Goal: Check status: Check status

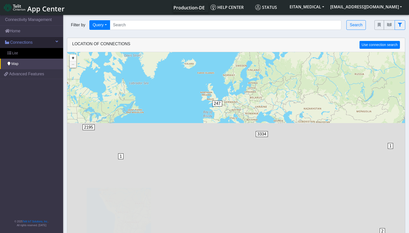
click at [16, 42] on span "Connections" at bounding box center [21, 42] width 22 height 6
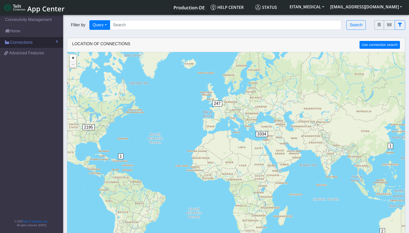
click at [25, 42] on span "Connections" at bounding box center [21, 42] width 22 height 6
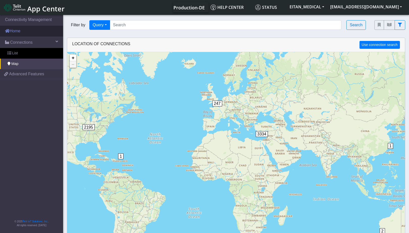
click at [25, 28] on link "Home" at bounding box center [31, 31] width 63 height 11
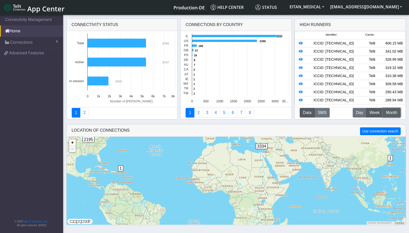
click at [390, 114] on span "Month" at bounding box center [391, 113] width 11 height 6
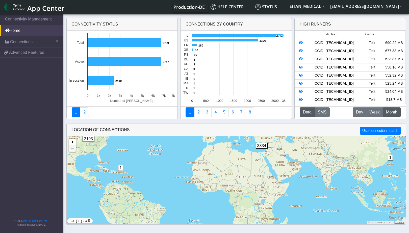
scroll to position [2, 0]
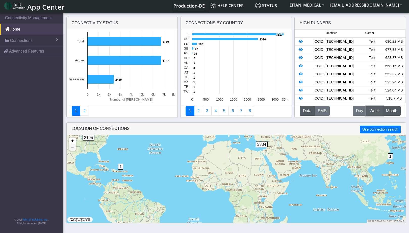
click at [377, 110] on span "Week" at bounding box center [374, 111] width 10 height 6
click at [386, 110] on span "Month" at bounding box center [391, 111] width 11 height 6
click at [302, 75] on icon at bounding box center [301, 74] width 4 height 4
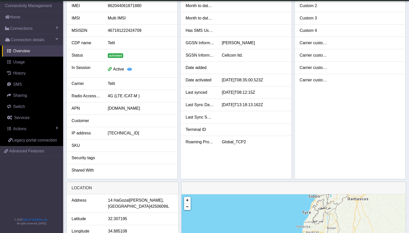
scroll to position [27, 0]
